Goal: Task Accomplishment & Management: Manage account settings

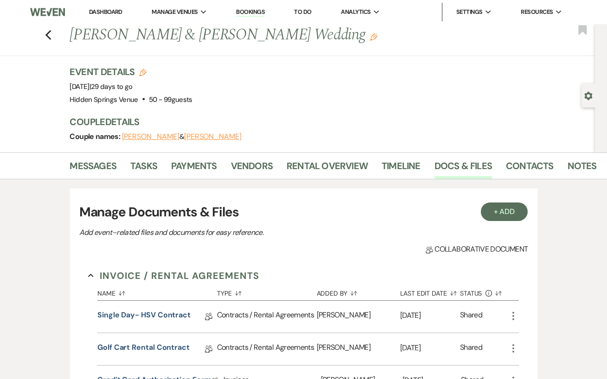
click at [108, 11] on link "Dashboard" at bounding box center [105, 12] width 33 height 8
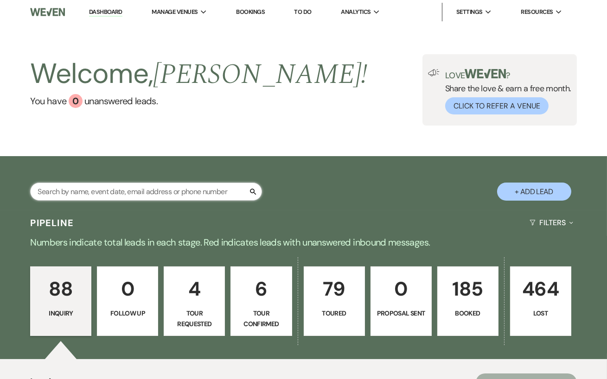
click at [139, 193] on input "text" at bounding box center [146, 192] width 232 height 18
type input "meg"
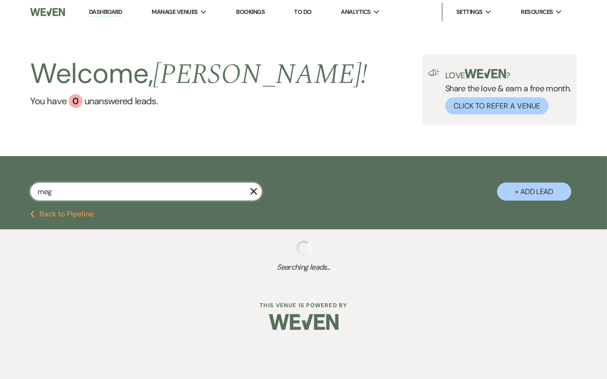
select select "5"
select select "8"
select select "11"
select select "8"
select select "5"
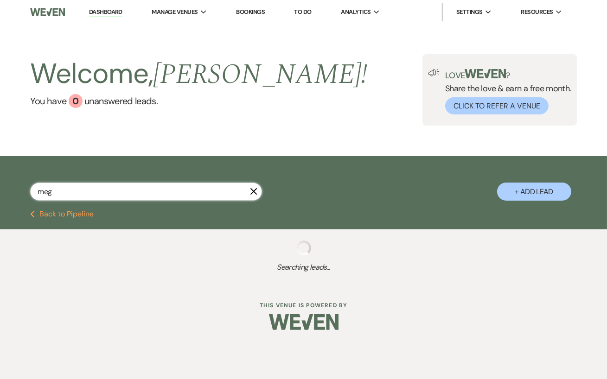
select select "8"
select select "5"
select select "8"
select select "5"
select select "8"
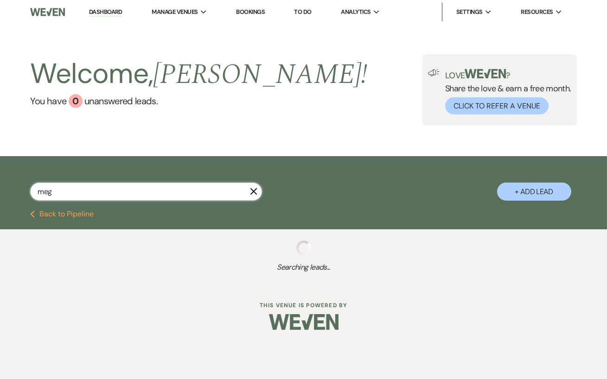
select select "6"
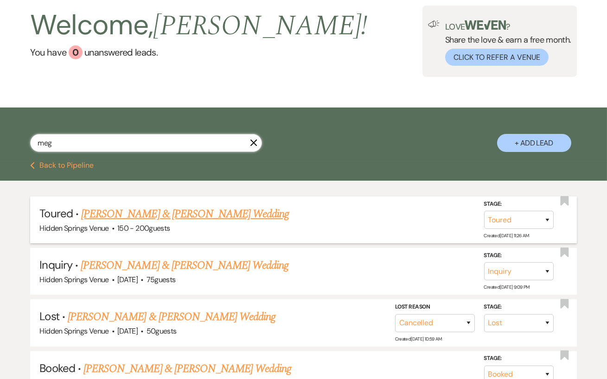
scroll to position [48, 0]
type input "meg"
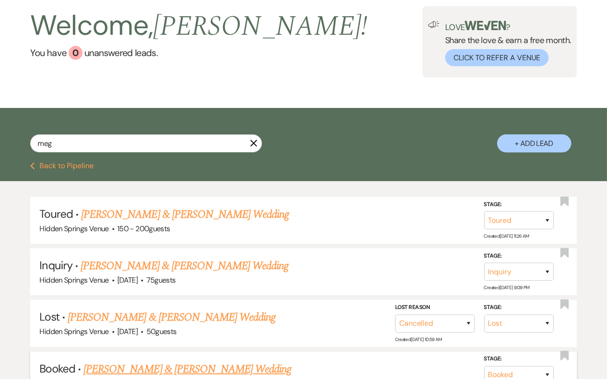
click at [210, 368] on link "[PERSON_NAME] & [PERSON_NAME] Wedding" at bounding box center [187, 369] width 208 height 17
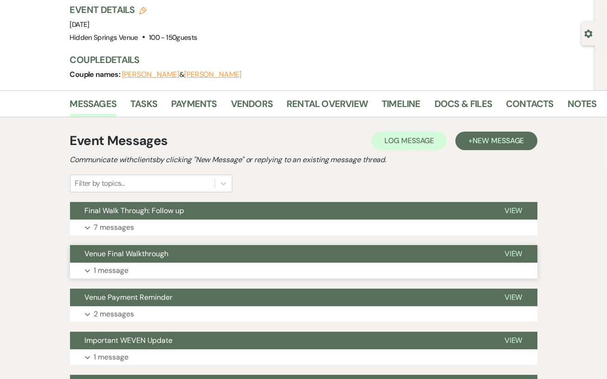
scroll to position [75, 0]
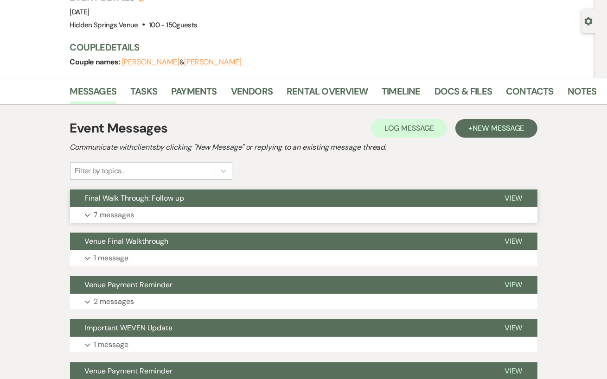
click at [189, 209] on button "Expand 7 messages" at bounding box center [303, 215] width 467 height 16
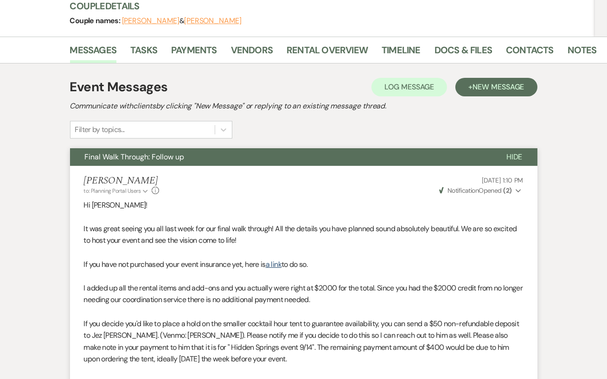
scroll to position [0, 0]
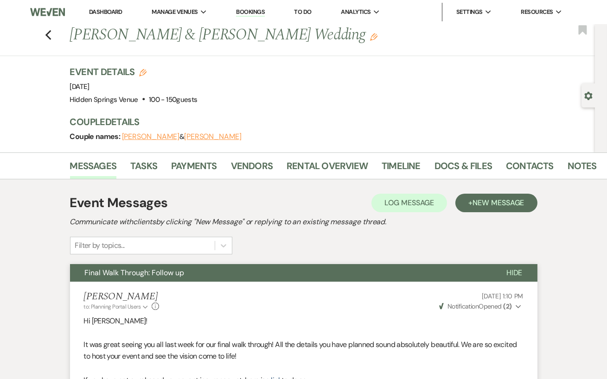
click at [111, 12] on link "Dashboard" at bounding box center [105, 12] width 33 height 8
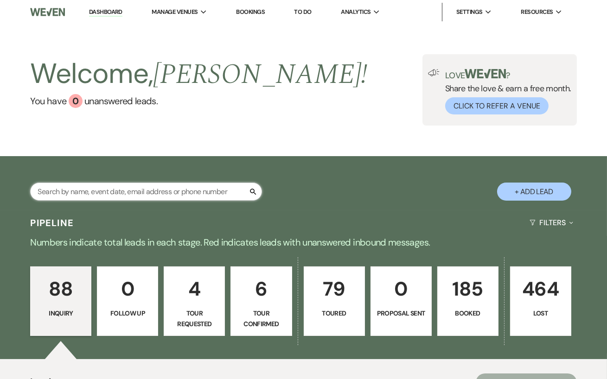
click at [149, 191] on input "text" at bounding box center [146, 192] width 232 height 18
type input "jillian d"
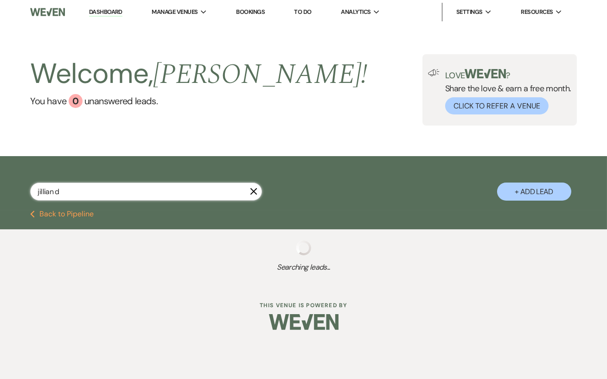
select select "5"
select select "4"
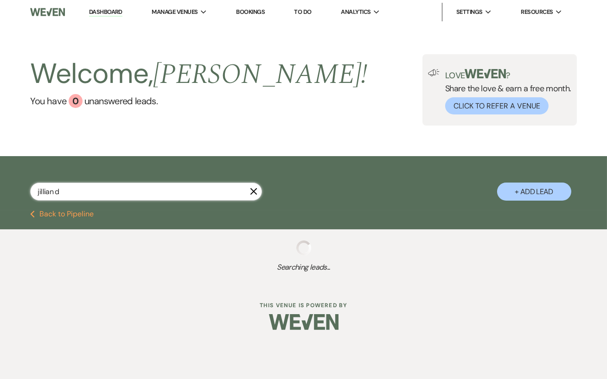
select select "8"
select select "5"
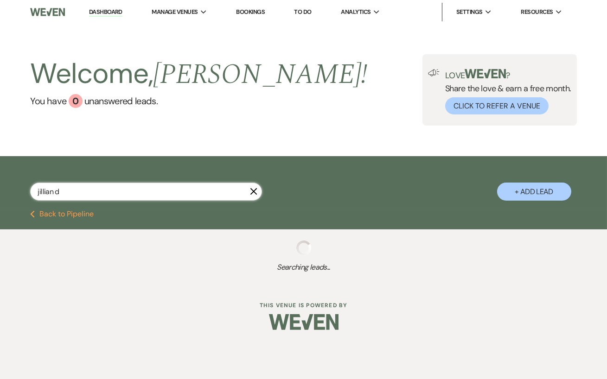
select select "5"
select select "8"
select select "6"
select select "8"
select select "11"
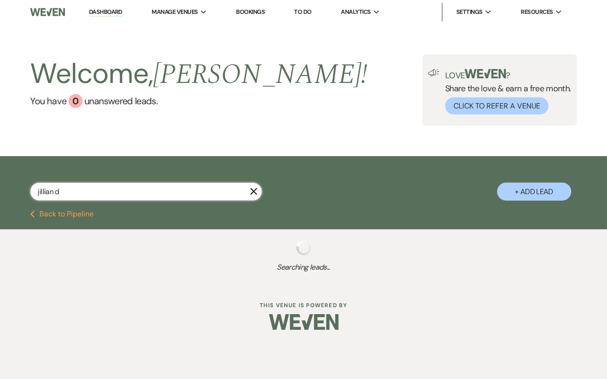
select select "8"
select select "5"
select select "8"
select select "1"
select select "8"
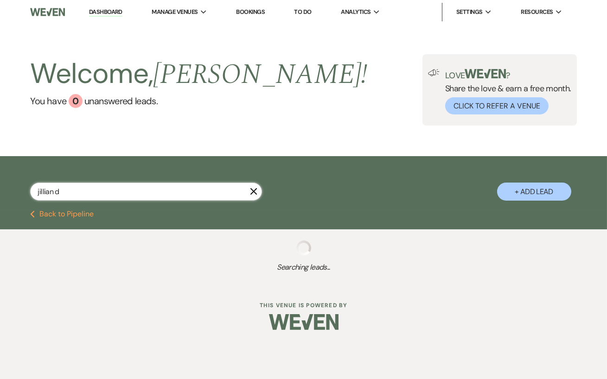
select select "11"
select select "8"
select select "5"
select select "8"
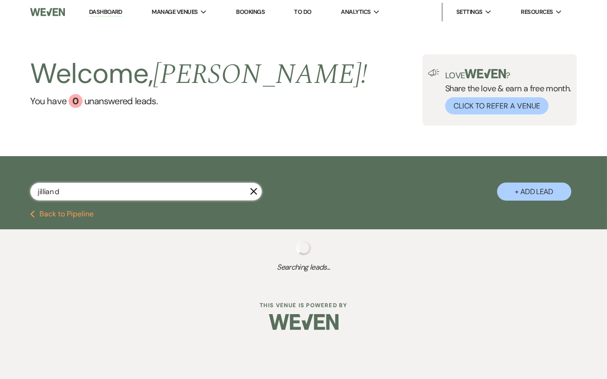
select select "6"
select select "8"
select select "4"
select select "5"
select select "8"
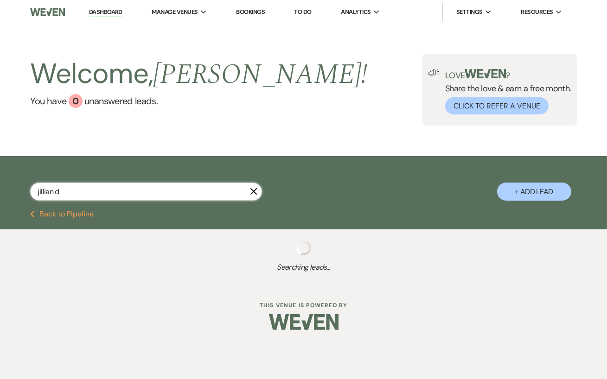
select select "5"
select select "8"
select select "6"
select select "8"
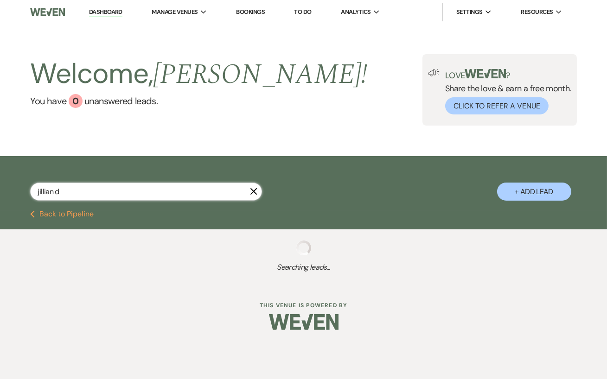
select select "8"
select select "5"
select select "8"
select select "6"
select select "8"
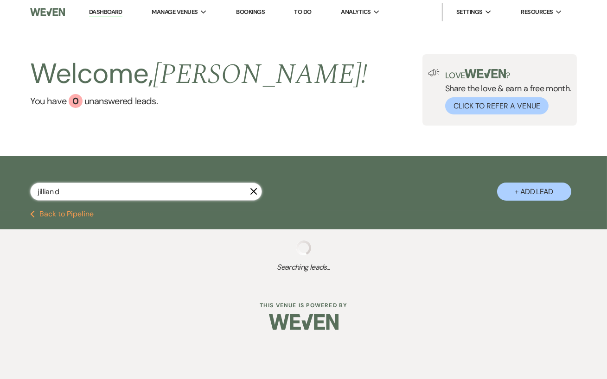
select select "11"
select select "5"
select select "8"
select select "10"
select select "8"
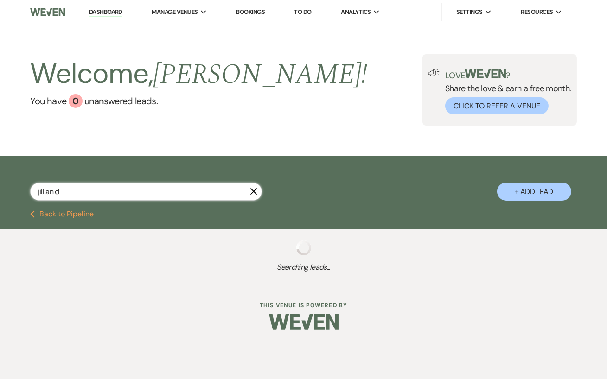
select select "4"
select select "5"
select select "8"
select select "5"
select select "8"
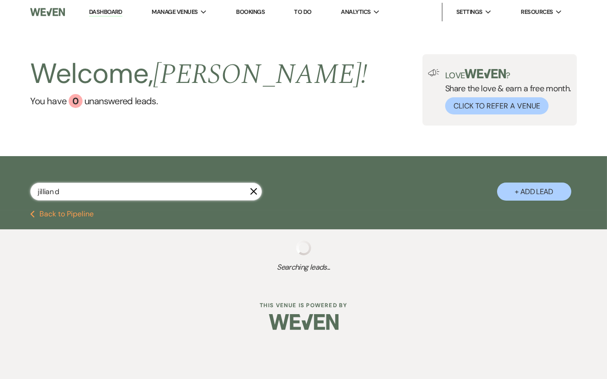
select select "6"
select select "8"
select select "5"
select select "8"
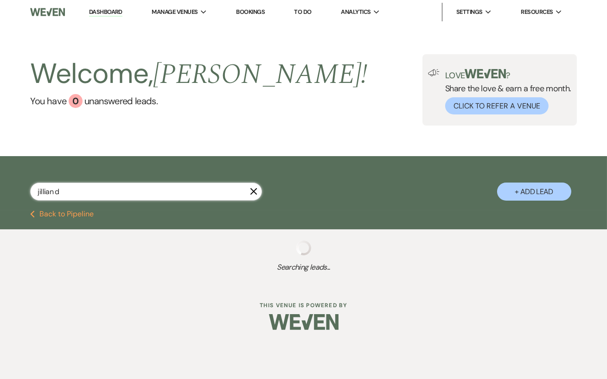
select select "7"
select select "5"
select select "8"
select select "5"
select select "8"
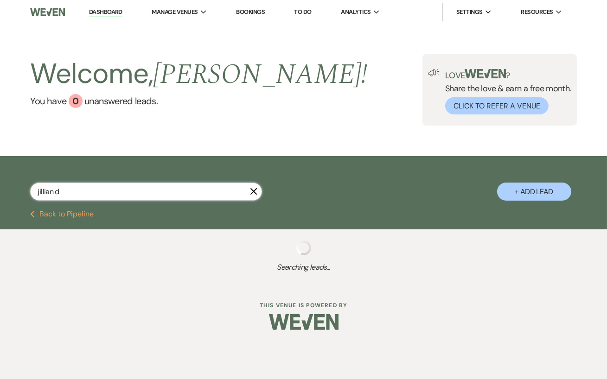
select select "6"
select select "8"
select select "4"
select select "8"
select select "10"
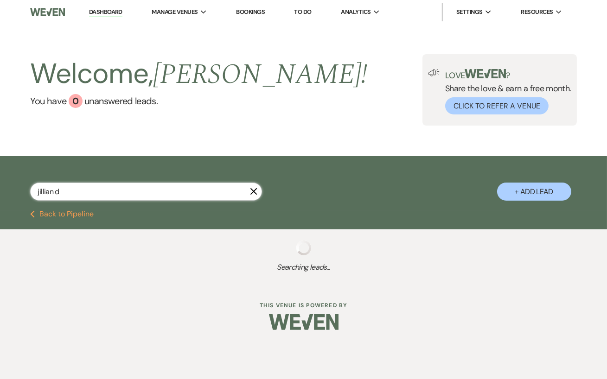
select select "5"
select select "8"
select select "1"
select select "8"
select select "6"
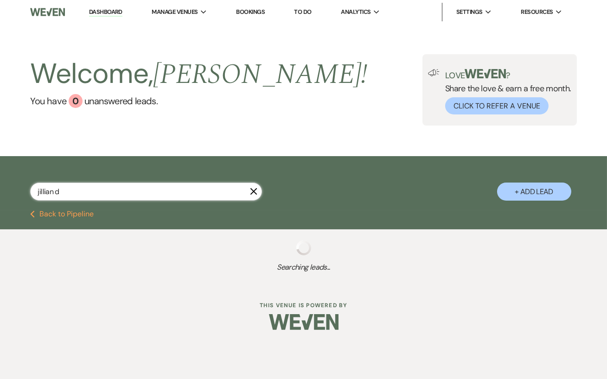
select select "8"
select select "5"
select select "8"
select select "6"
select select "8"
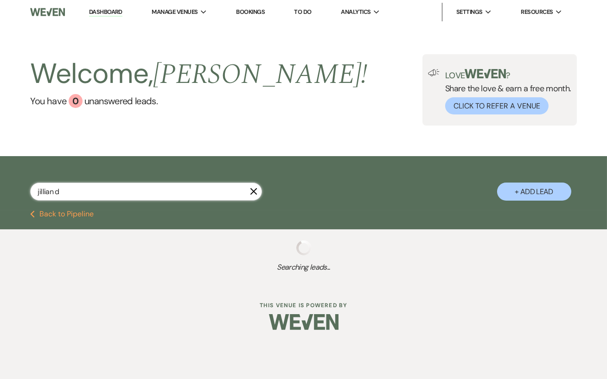
select select "4"
select select "5"
select select "8"
select select "3"
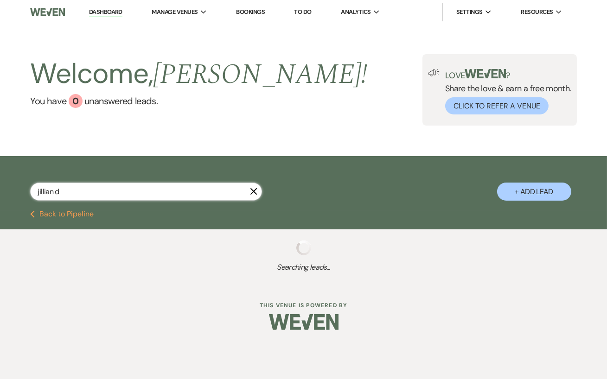
select select "5"
select select "8"
select select "6"
select select "8"
select select "11"
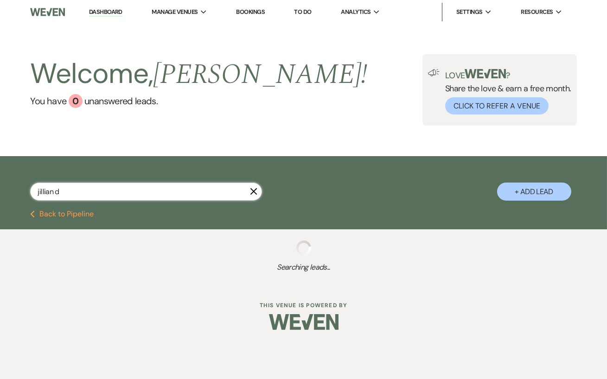
select select "8"
select select "4"
select select "5"
select select "8"
select select "6"
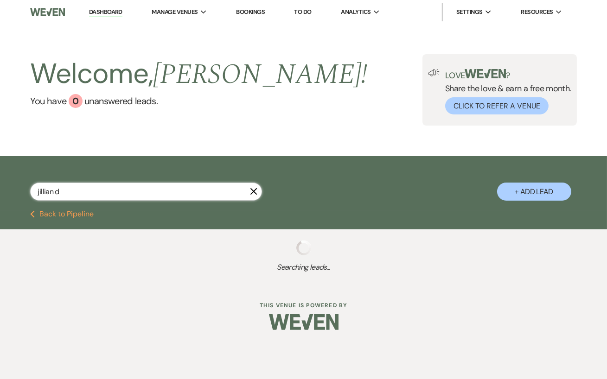
select select "5"
select select "8"
select select "5"
select select "8"
select select "6"
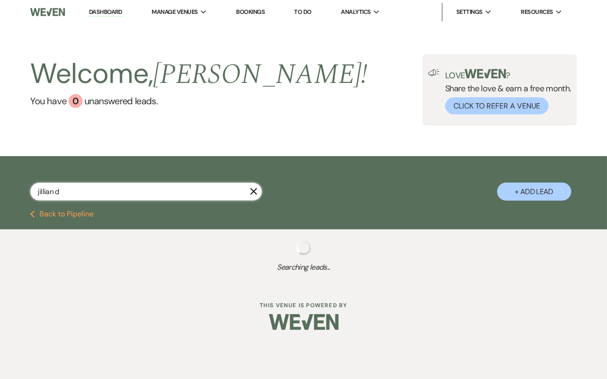
select select "8"
select select "5"
select select "8"
select select "6"
select select "8"
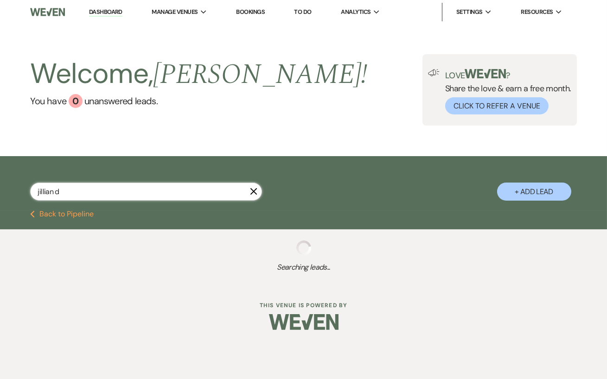
select select "5"
select select "8"
select select "5"
select select "8"
select select "11"
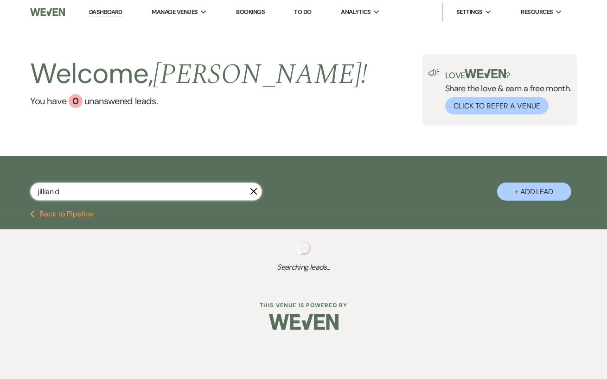
select select "8"
select select "4"
select select "8"
select select "6"
select select "5"
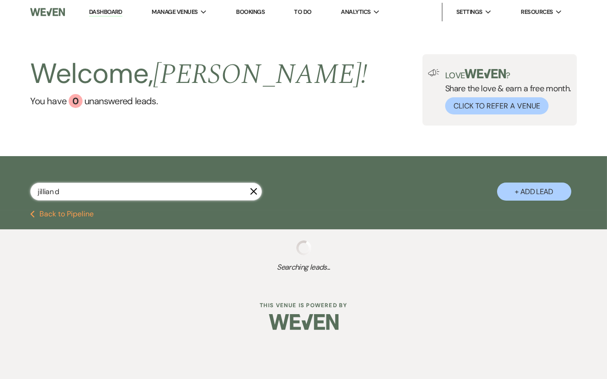
select select "8"
select select "5"
select select "8"
select select "6"
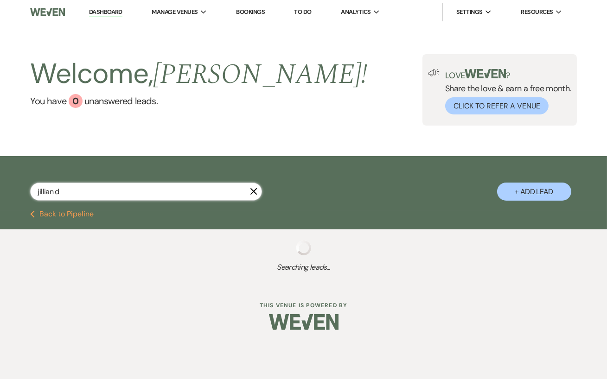
select select "8"
select select "5"
select select "8"
select select "5"
select select "8"
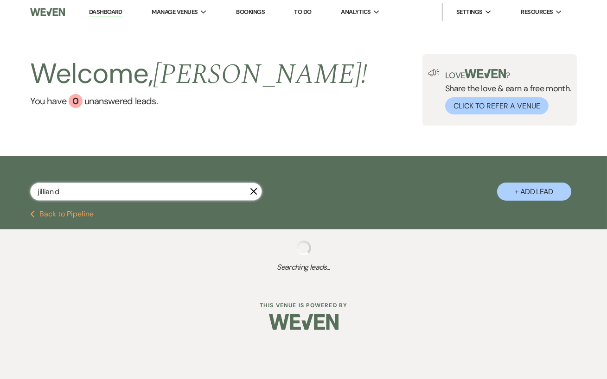
select select "11"
select select "8"
select select "5"
select select "8"
select select "6"
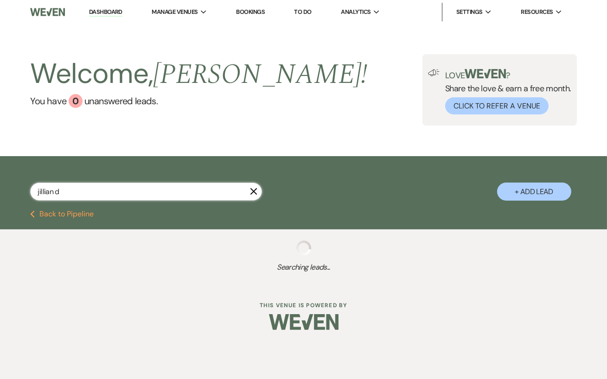
select select "8"
select select "3"
select select "8"
select select "5"
select select "8"
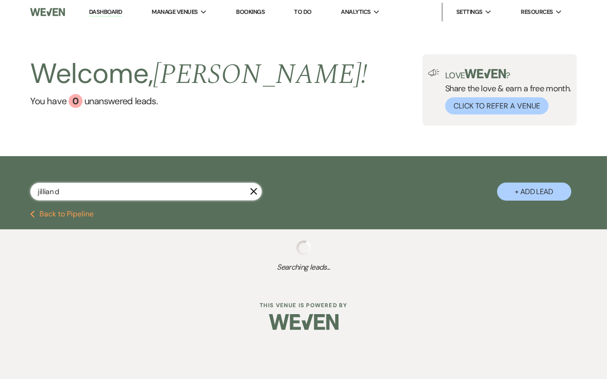
select select "5"
select select "8"
select select "5"
select select "8"
select select "5"
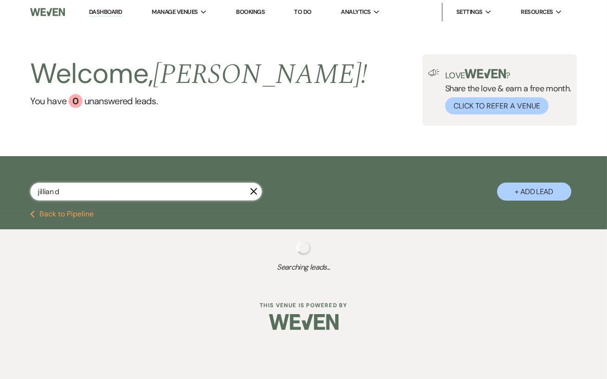
select select "8"
select select "9"
select select "8"
select select "5"
select select "8"
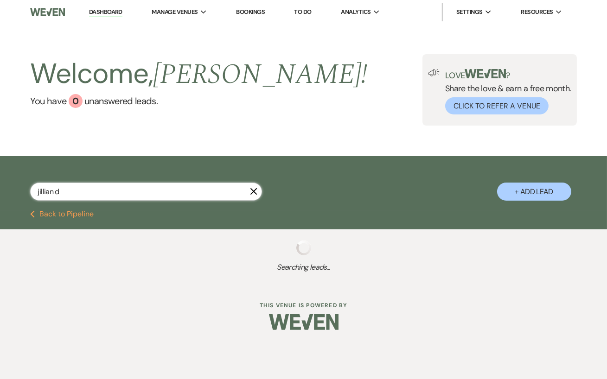
select select "3"
select select "8"
select select "5"
select select "8"
select select "5"
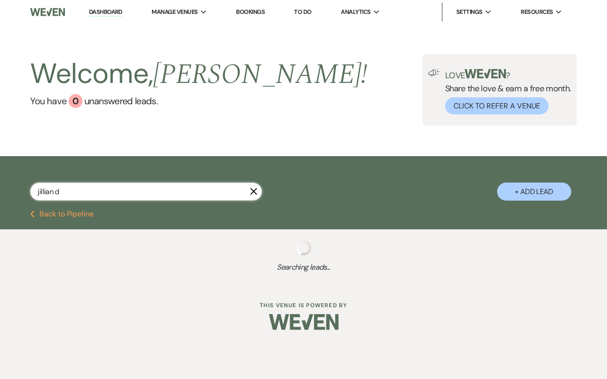
select select "8"
select select "1"
select select "8"
select select "6"
select select "8"
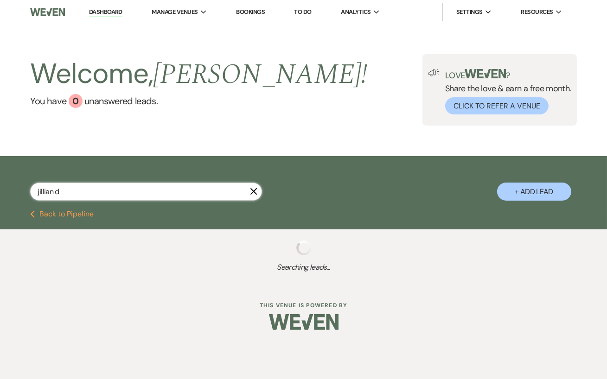
select select "5"
select select "8"
select select "6"
select select "8"
select select "6"
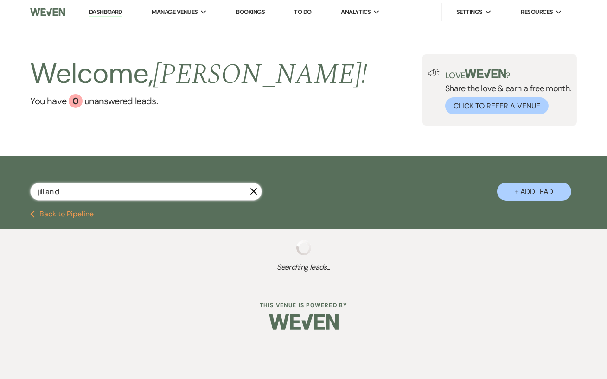
select select "8"
select select "5"
select select "8"
select select "11"
select select "8"
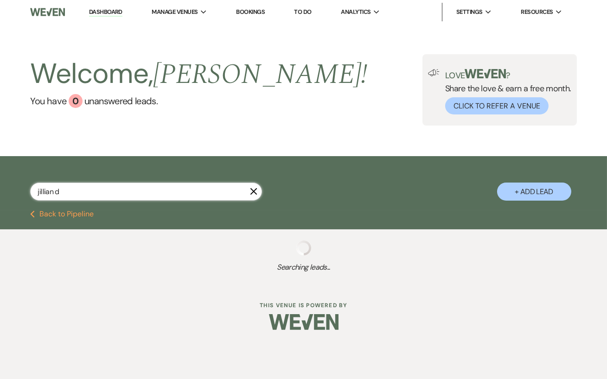
select select "6"
select select "8"
select select "5"
select select "8"
select select "5"
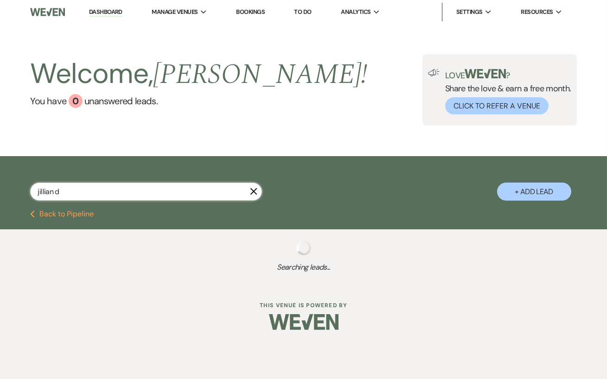
select select "8"
select select "5"
select select "8"
select select "11"
select select "8"
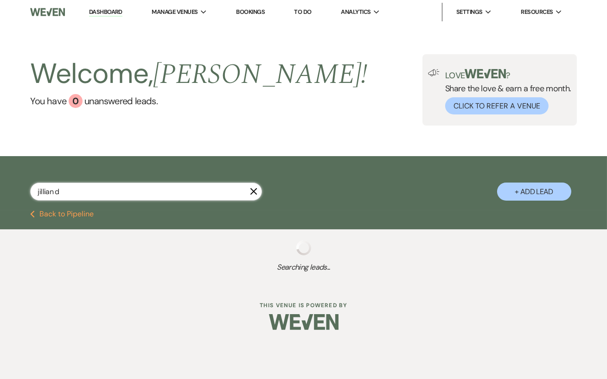
select select "5"
select select "8"
select select "6"
select select "8"
select select "5"
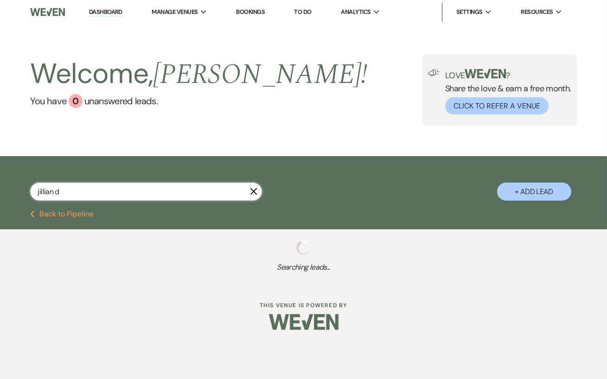
select select "8"
select select "11"
select select "8"
select select "5"
select select "8"
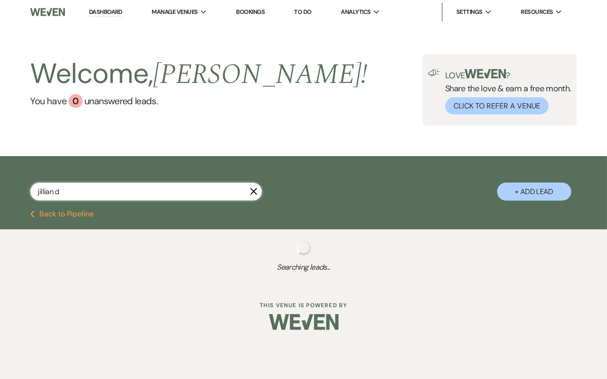
select select "4"
select select "8"
select select "5"
select select "8"
select select "4"
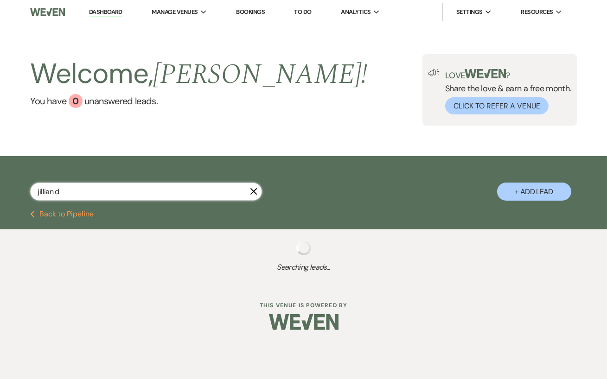
select select "8"
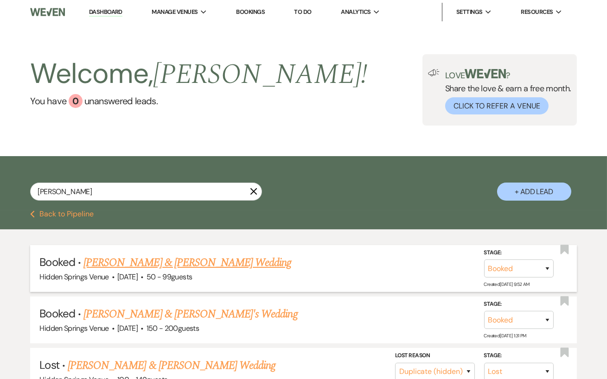
click at [217, 263] on link "[PERSON_NAME] & [PERSON_NAME] Wedding" at bounding box center [187, 263] width 208 height 17
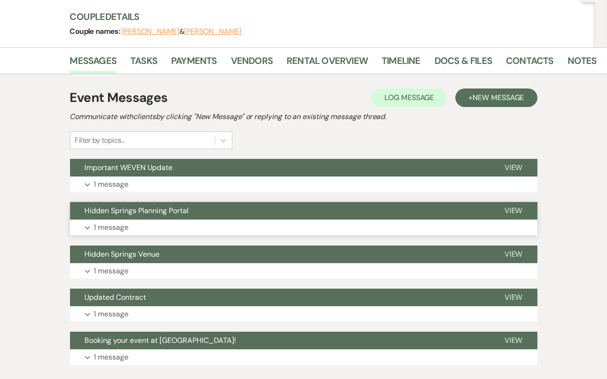
scroll to position [111, 0]
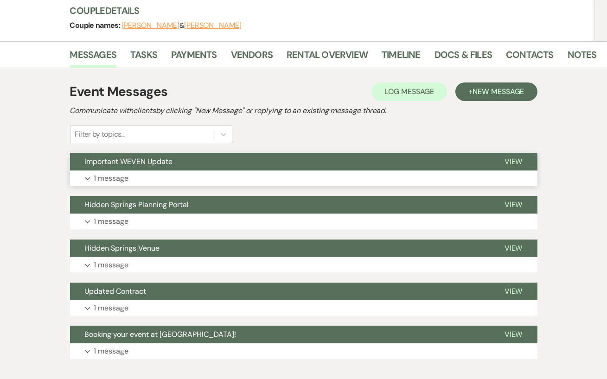
click at [163, 169] on button "Important WEVEN Update" at bounding box center [280, 162] width 420 height 18
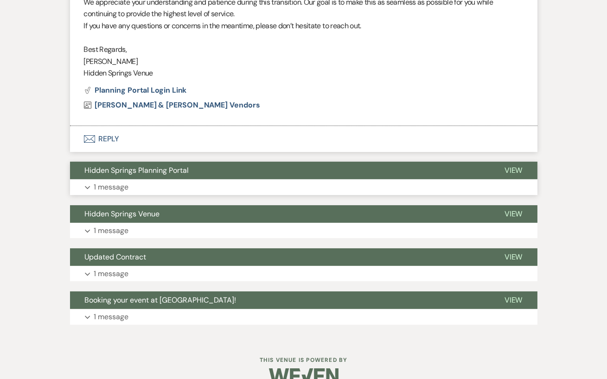
click at [163, 188] on button "Expand 1 message" at bounding box center [303, 187] width 467 height 16
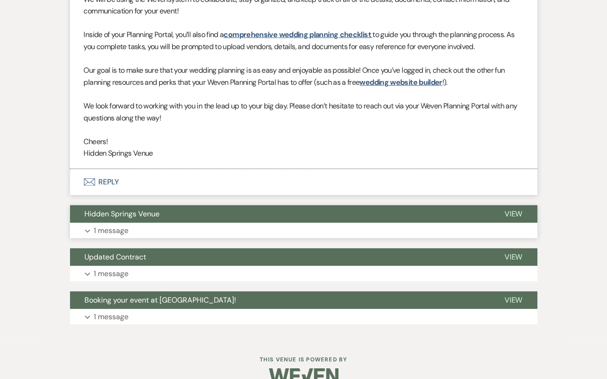
scroll to position [775, 0]
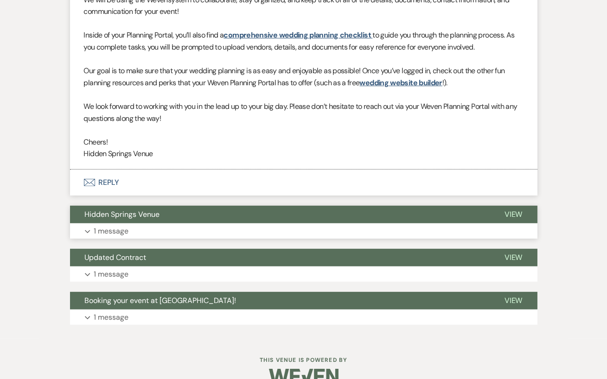
click at [156, 230] on button "Expand 1 message" at bounding box center [303, 232] width 467 height 16
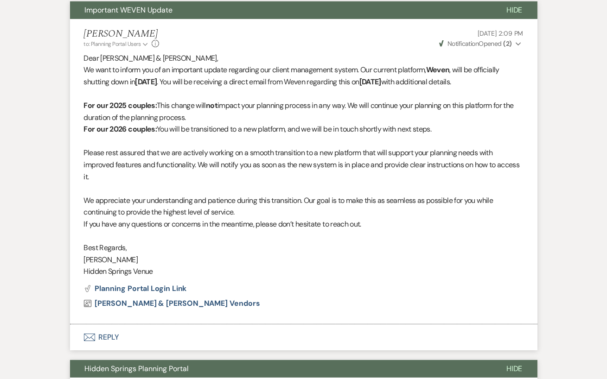
scroll to position [0, 0]
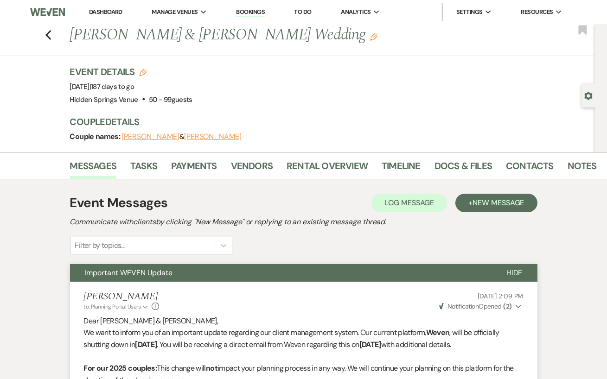
click at [115, 13] on link "Dashboard" at bounding box center [105, 12] width 33 height 8
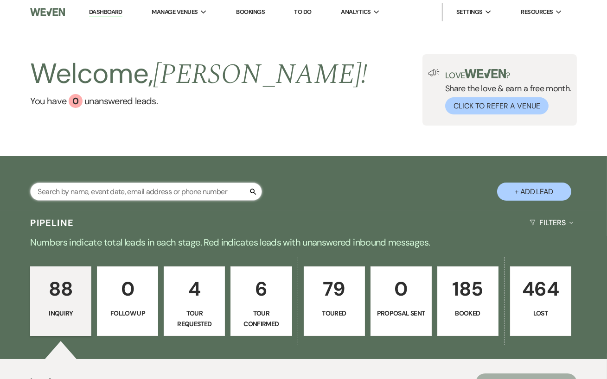
click at [135, 188] on input "text" at bounding box center [146, 192] width 232 height 18
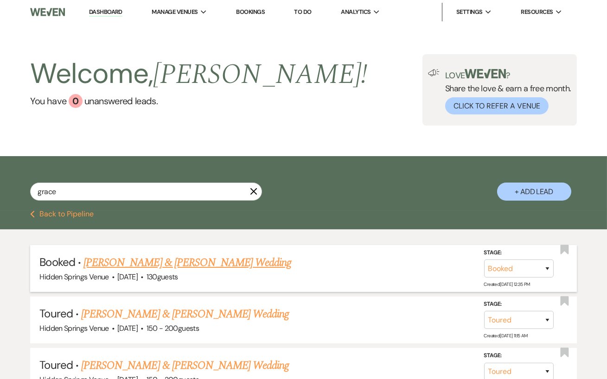
click at [207, 263] on link "[PERSON_NAME] & [PERSON_NAME] Wedding" at bounding box center [187, 263] width 208 height 17
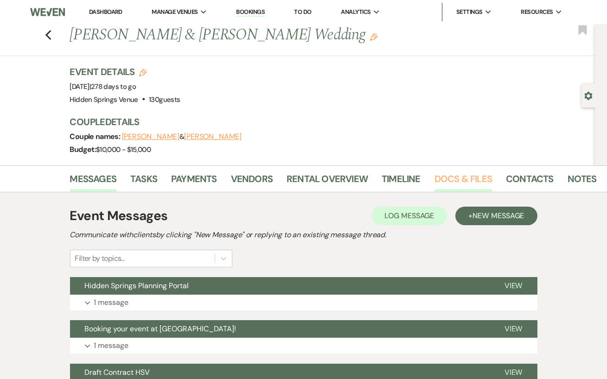
click at [472, 178] on link "Docs & Files" at bounding box center [464, 182] width 58 height 20
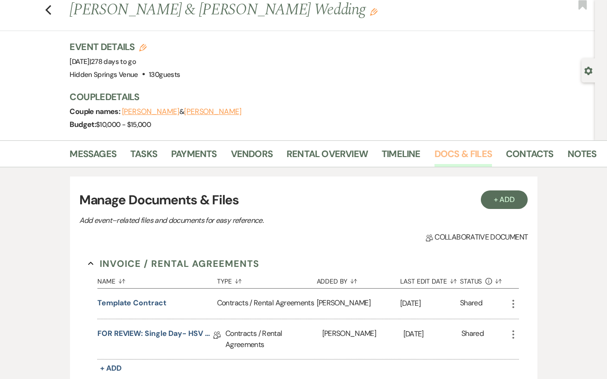
scroll to position [32, 0]
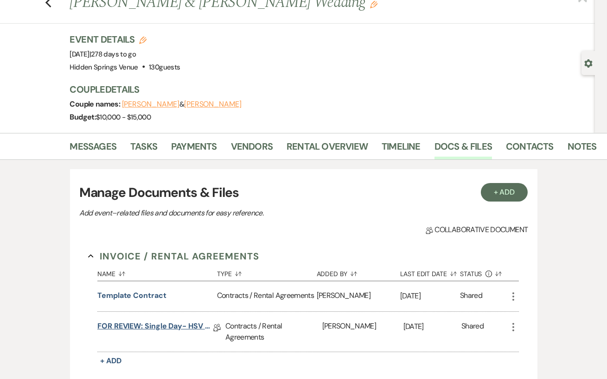
click at [173, 325] on link "FOR REVIEW: Single Day- HSV Contract" at bounding box center [155, 328] width 116 height 14
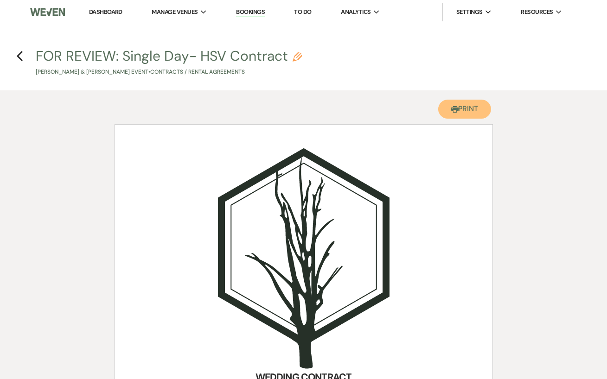
click at [477, 114] on button "Printer Print" at bounding box center [464, 109] width 53 height 19
click at [460, 107] on button "Printer Print" at bounding box center [464, 109] width 53 height 19
click at [105, 14] on link "Dashboard" at bounding box center [105, 12] width 33 height 8
